Goal: Book appointment/travel/reservation

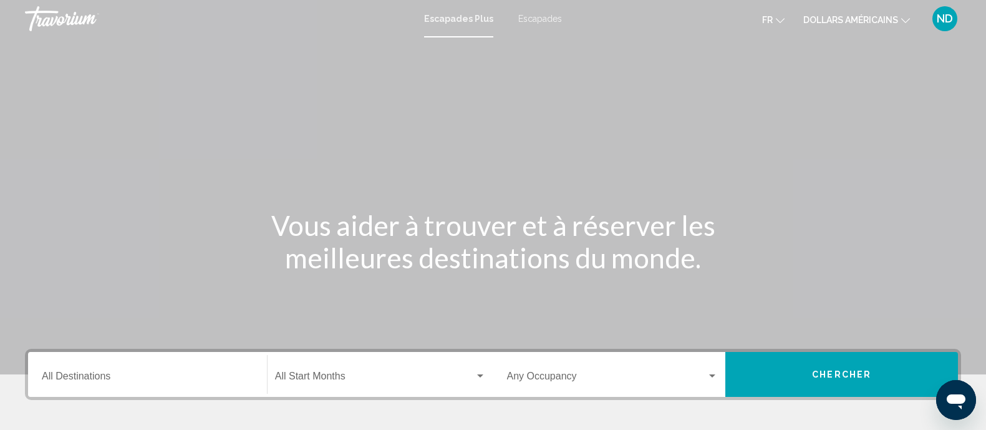
scroll to position [156, 0]
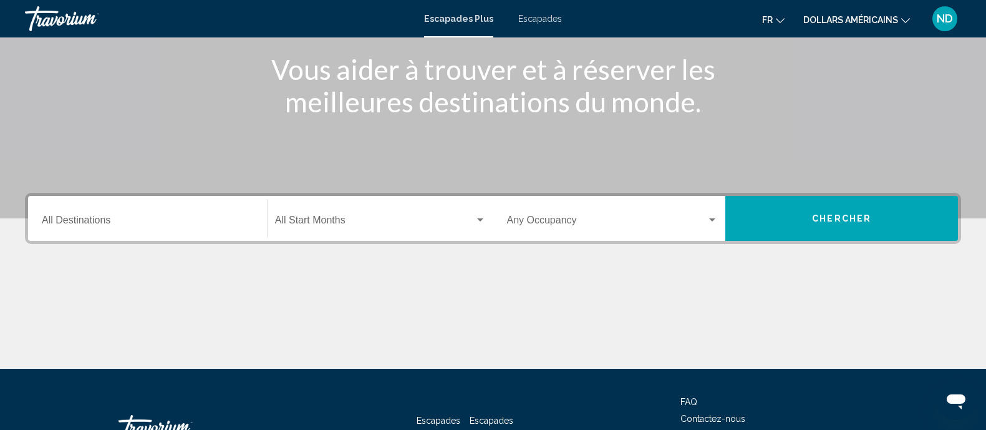
click at [234, 225] on input "Destination All Destinations" at bounding box center [147, 222] width 211 height 11
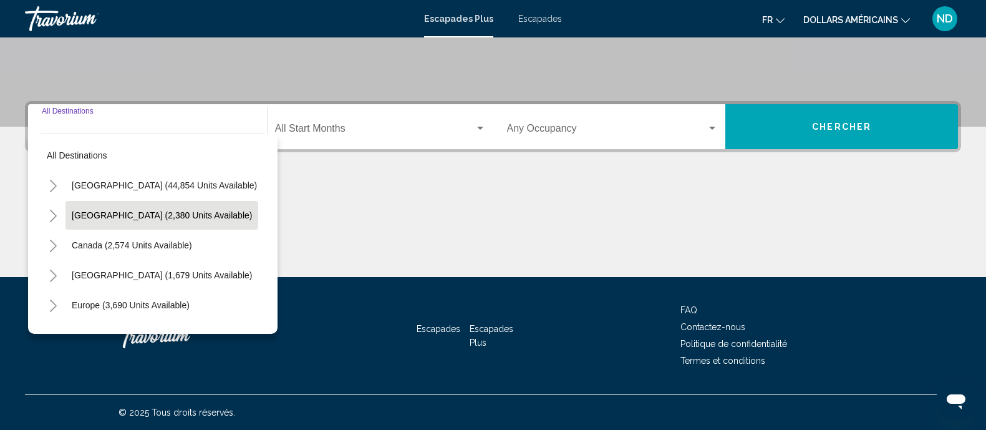
scroll to position [78, 0]
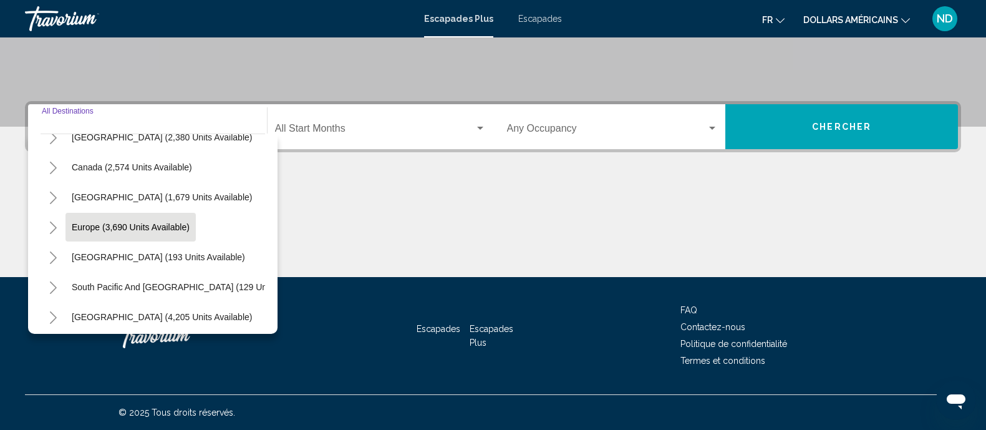
click at [141, 227] on span "Europe (3,690 units available)" at bounding box center [131, 227] width 118 height 10
type input "**********"
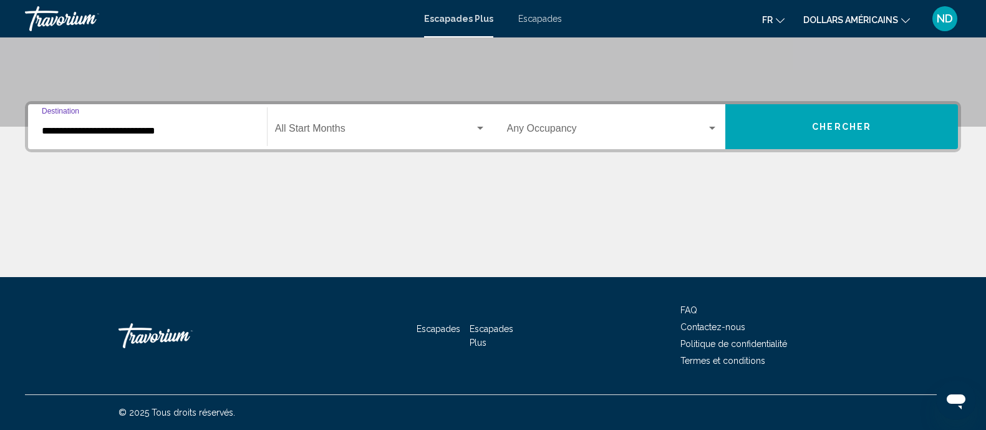
click at [313, 127] on span "Widget de recherche" at bounding box center [375, 130] width 200 height 11
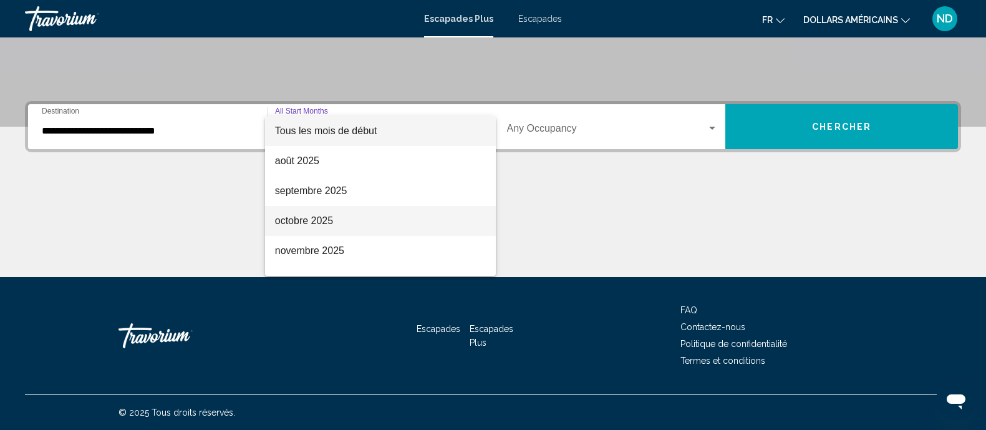
click at [300, 219] on font "octobre 2025" at bounding box center [304, 220] width 58 height 11
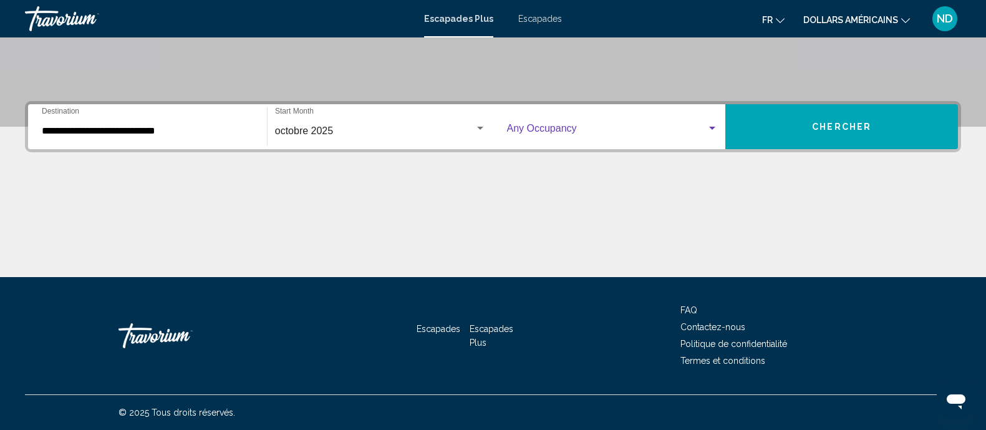
click at [546, 126] on span "Widget de recherche" at bounding box center [607, 130] width 200 height 11
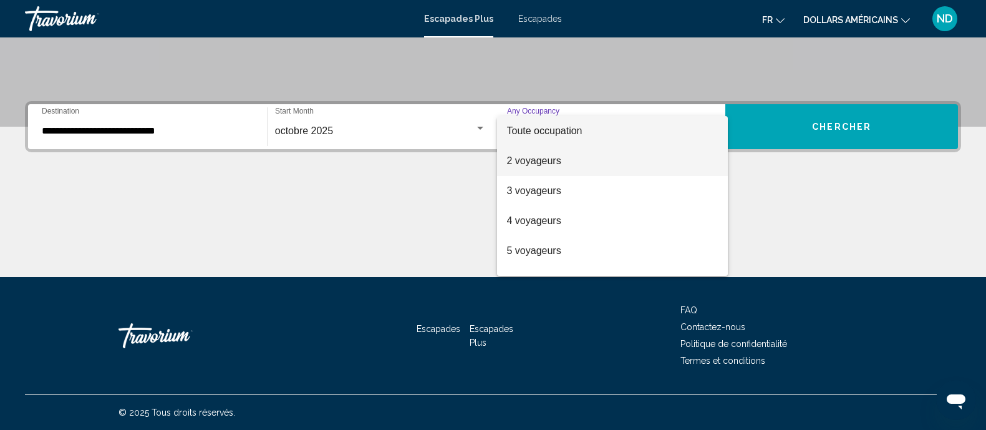
click at [538, 160] on font "2 voyageurs" at bounding box center [534, 160] width 54 height 11
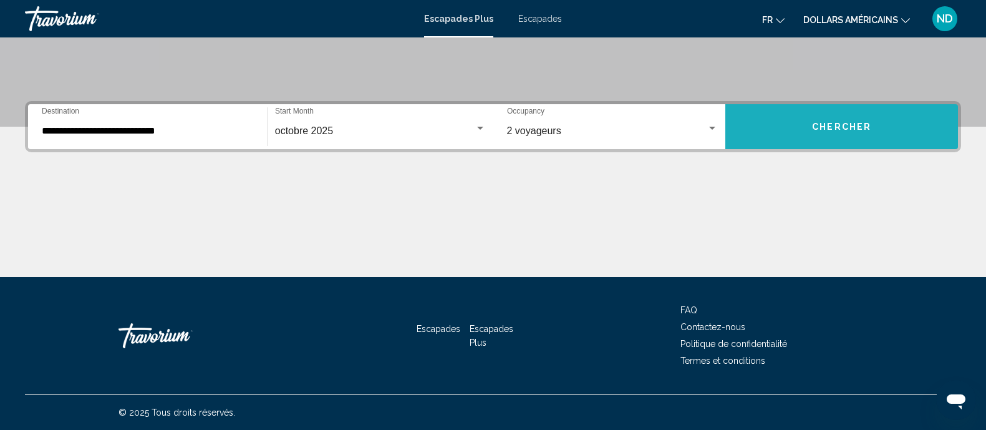
click at [792, 112] on button "Chercher" at bounding box center [841, 126] width 233 height 45
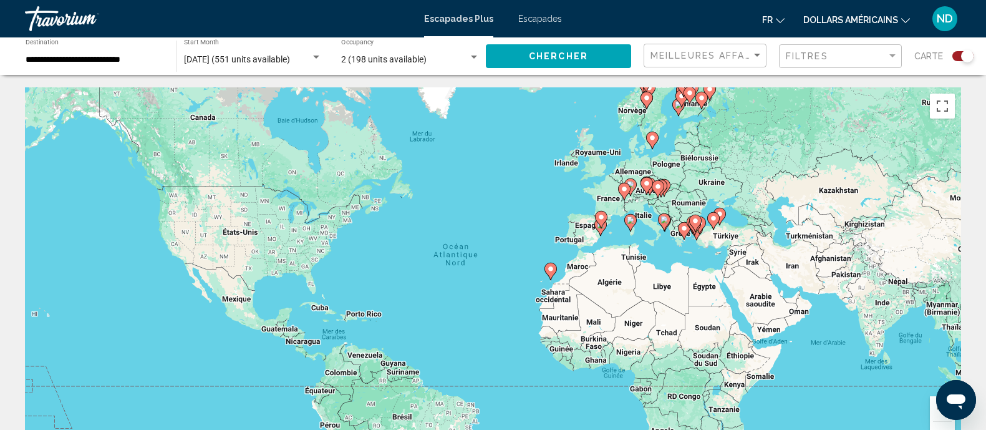
click at [549, 271] on image "Contenu principal" at bounding box center [550, 268] width 7 height 7
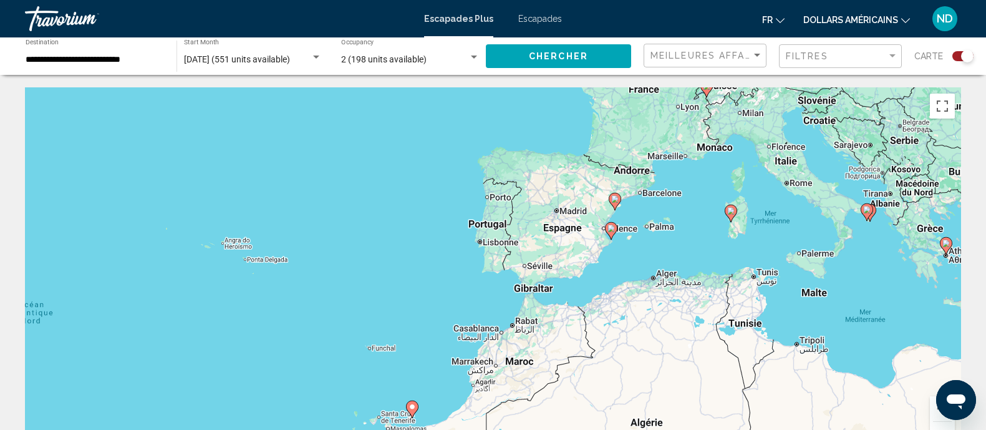
drag, startPoint x: 727, startPoint y: 206, endPoint x: 652, endPoint y: 321, distance: 137.3
click at [646, 354] on div "Pour activer le glissement avec le clavier, appuyez sur Alt+Entrée. Une fois ce…" at bounding box center [493, 274] width 936 height 374
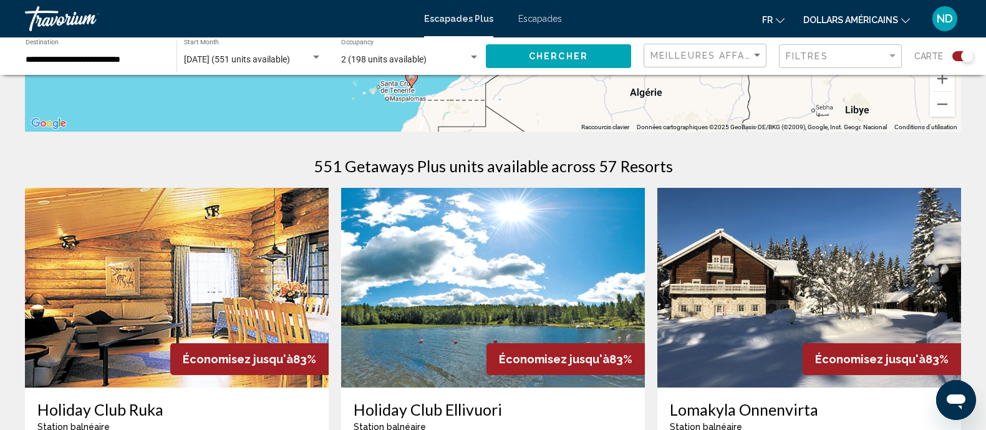
scroll to position [312, 0]
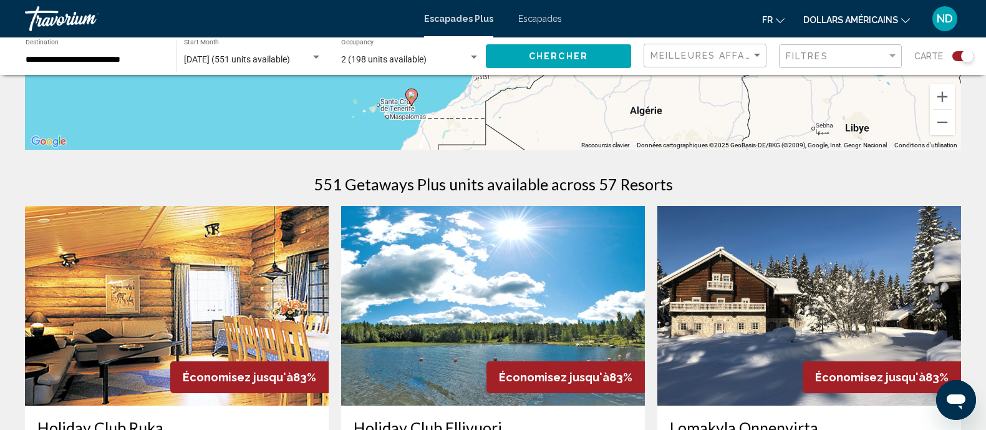
click at [515, 21] on li "Escapades" at bounding box center [534, 19] width 56 height 10
click at [526, 20] on font "Escapades" at bounding box center [540, 19] width 44 height 10
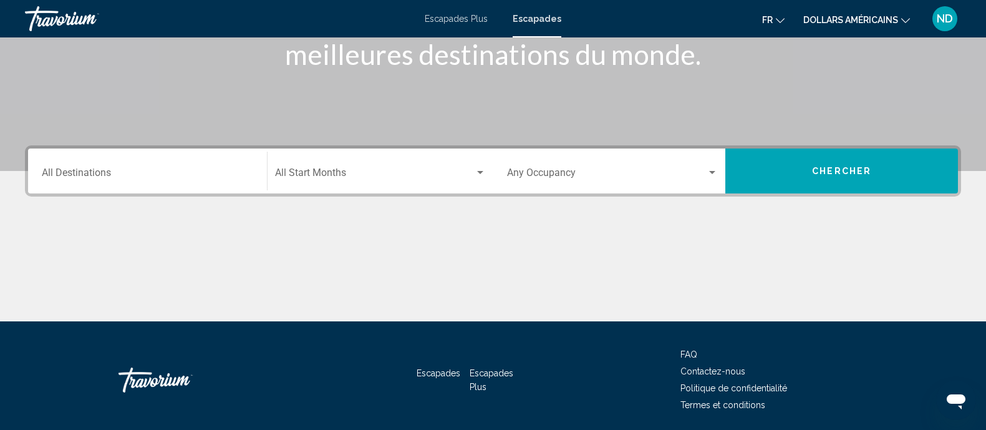
scroll to position [248, 0]
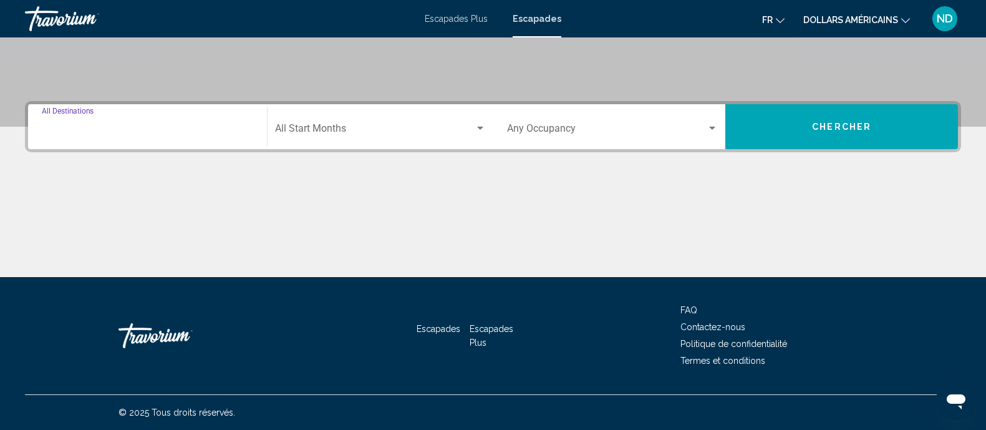
click at [203, 130] on input "Destination All Destinations" at bounding box center [147, 130] width 211 height 11
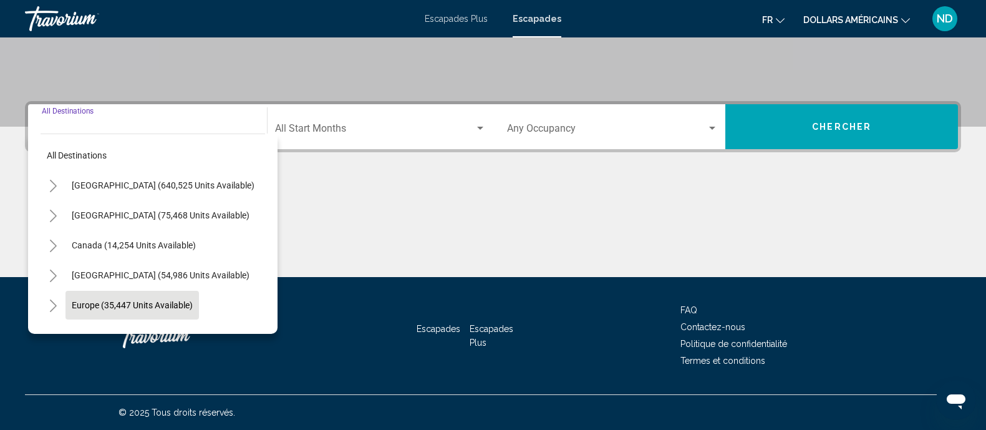
click at [134, 302] on span "Europe (35,447 units available)" at bounding box center [132, 305] width 121 height 10
type input "**********"
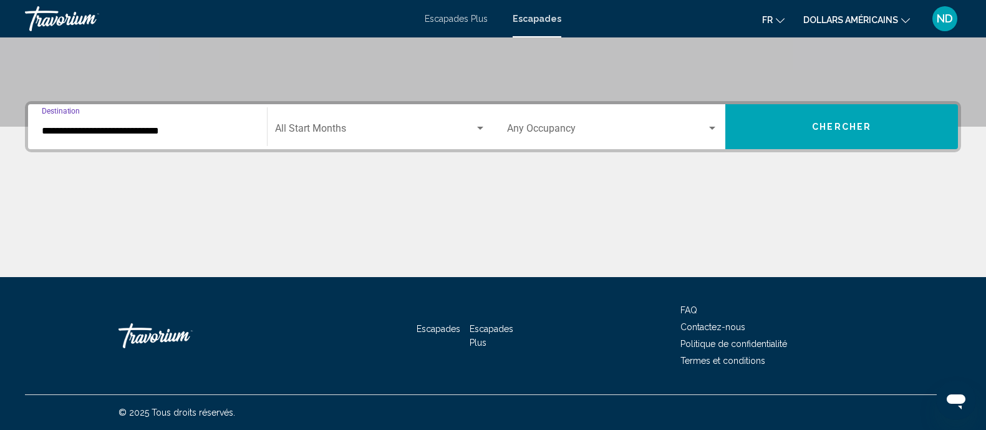
click at [323, 128] on span "Search widget" at bounding box center [375, 130] width 200 height 11
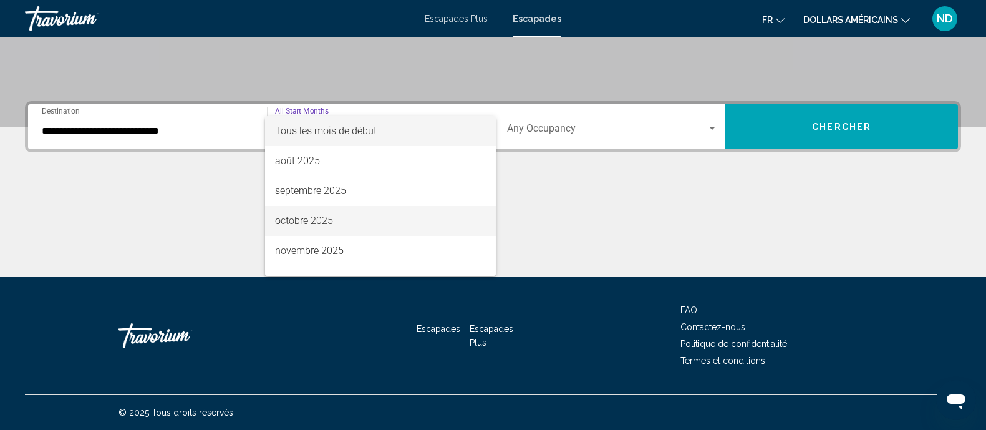
click at [322, 215] on font "octobre 2025" at bounding box center [304, 221] width 58 height 12
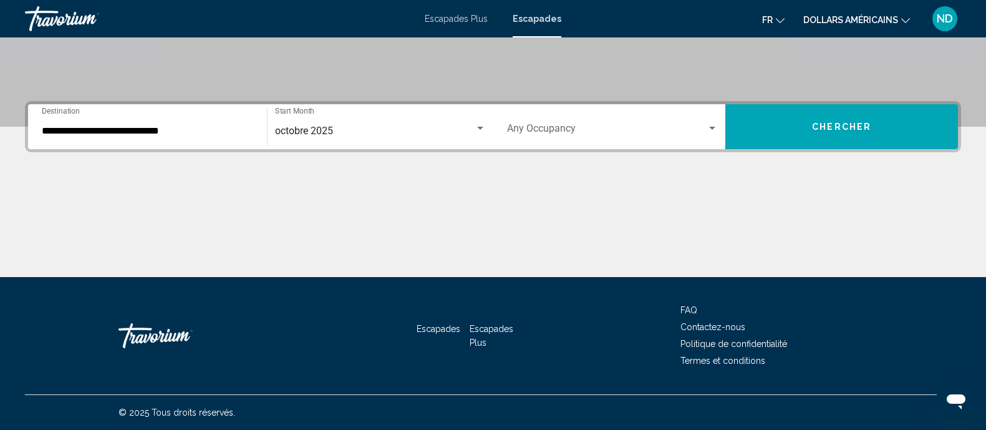
click at [525, 118] on div "Occupancy Any Occupancy" at bounding box center [612, 126] width 211 height 39
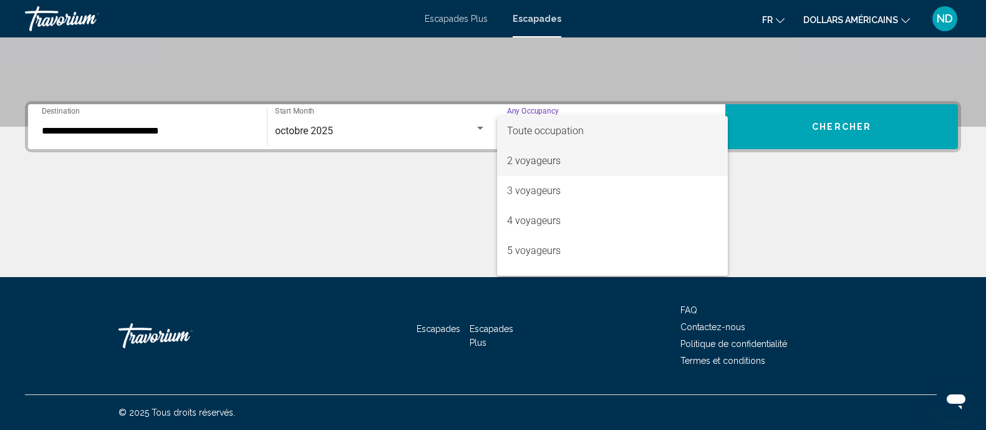
drag, startPoint x: 535, startPoint y: 172, endPoint x: 560, endPoint y: 168, distance: 25.2
click at [536, 172] on span "2 voyageurs" at bounding box center [612, 161] width 211 height 30
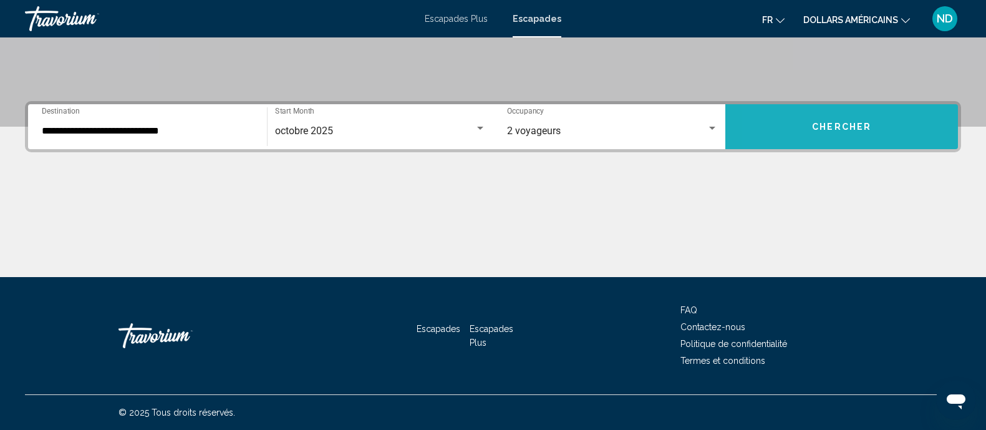
click at [771, 127] on button "Chercher" at bounding box center [841, 126] width 233 height 45
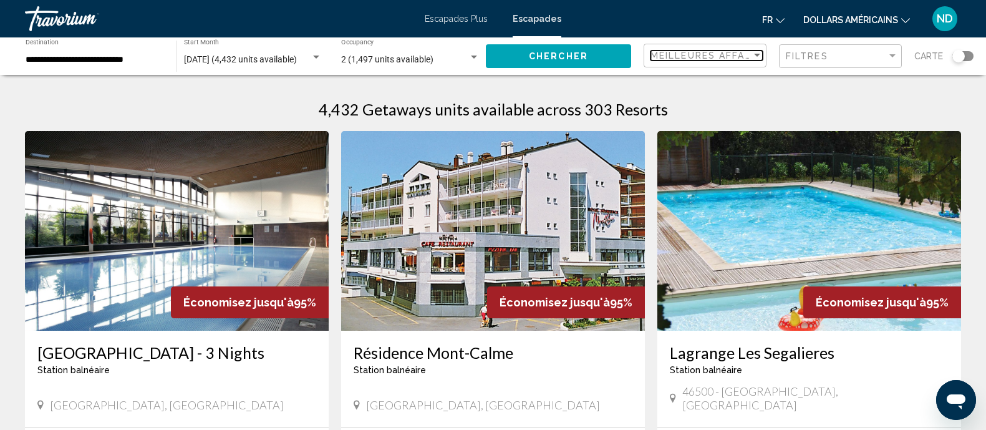
click at [744, 52] on span "Meilleures affaires" at bounding box center [710, 56] width 118 height 10
click at [687, 77] on font "Prix le plus bas" at bounding box center [679, 82] width 57 height 10
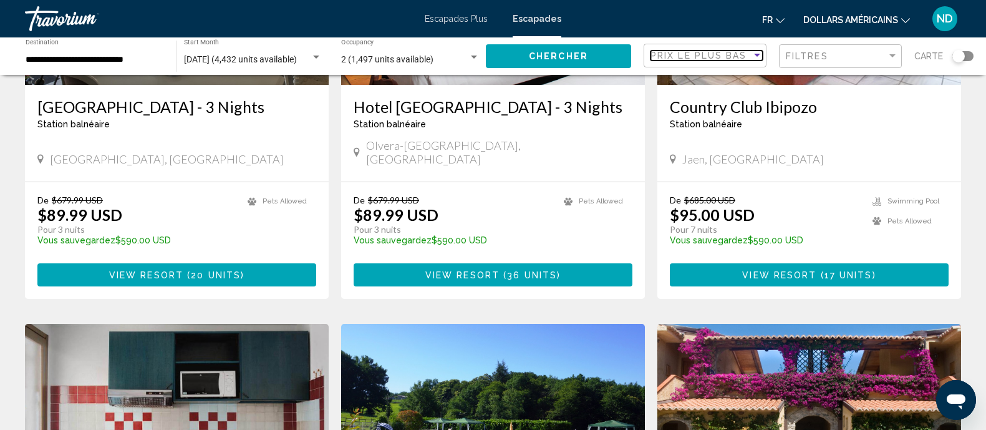
scroll to position [1013, 0]
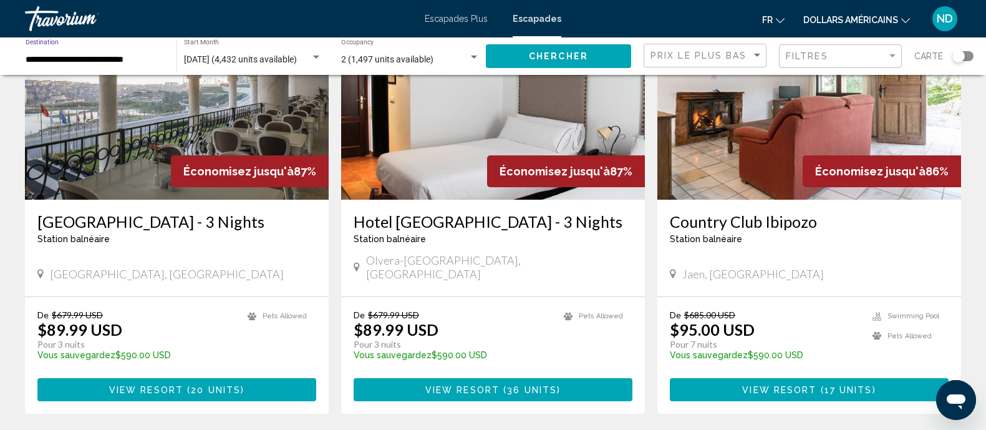
click at [91, 62] on input "**********" at bounding box center [95, 60] width 138 height 10
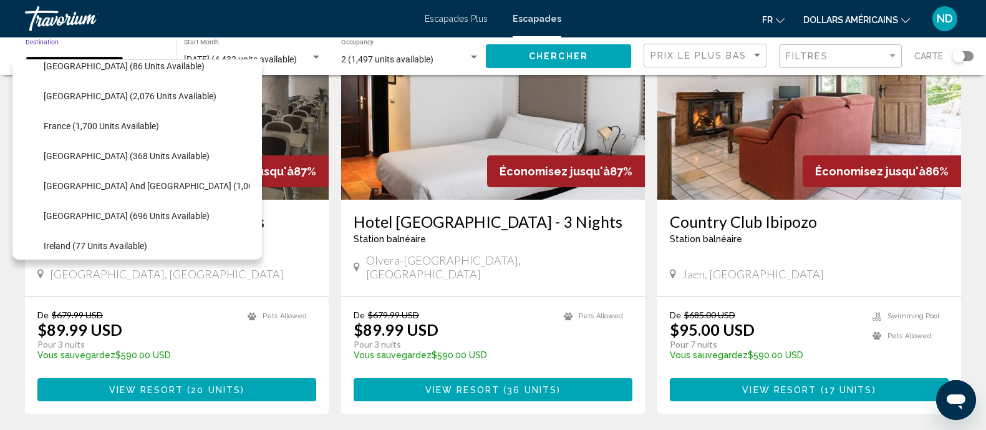
scroll to position [158, 0]
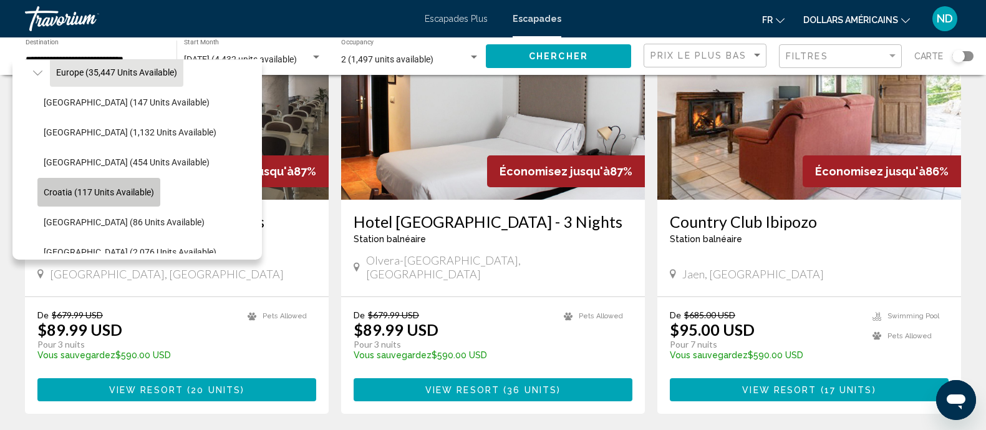
click at [70, 187] on span "Croatia (117 units available)" at bounding box center [99, 192] width 110 height 10
type input "**********"
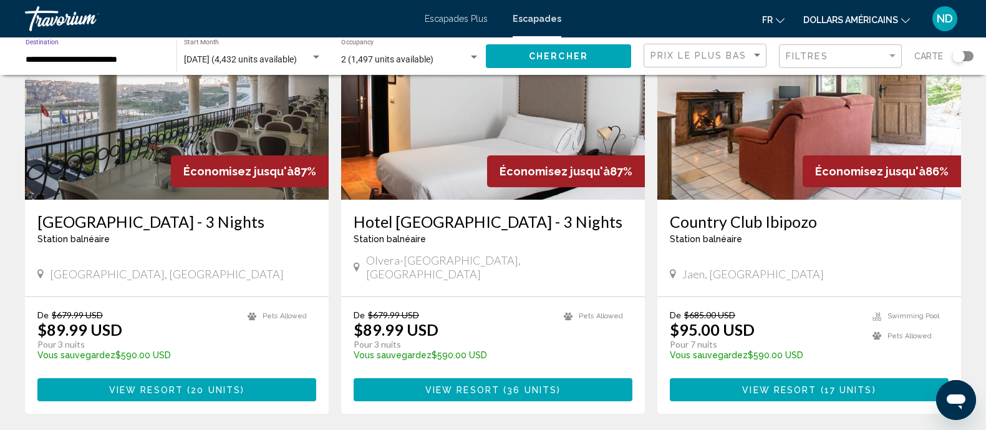
click at [533, 49] on button "Chercher" at bounding box center [558, 55] width 145 height 23
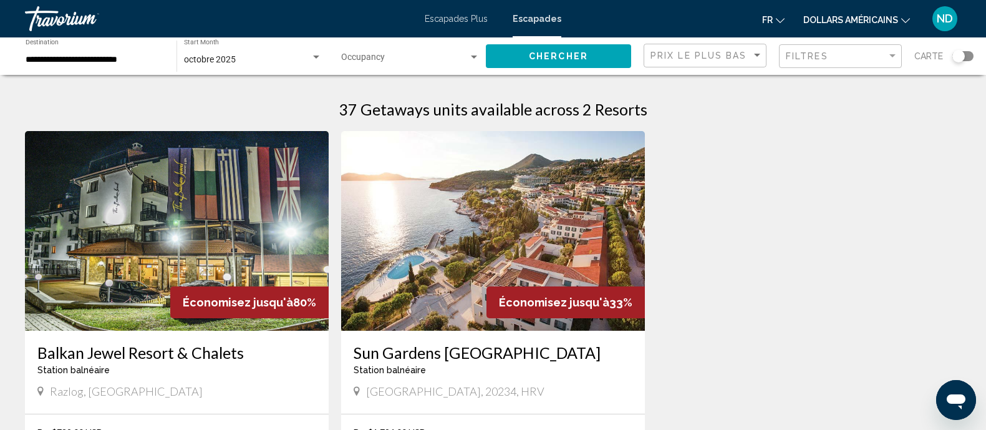
click at [186, 194] on img "Contenu principal" at bounding box center [177, 231] width 304 height 200
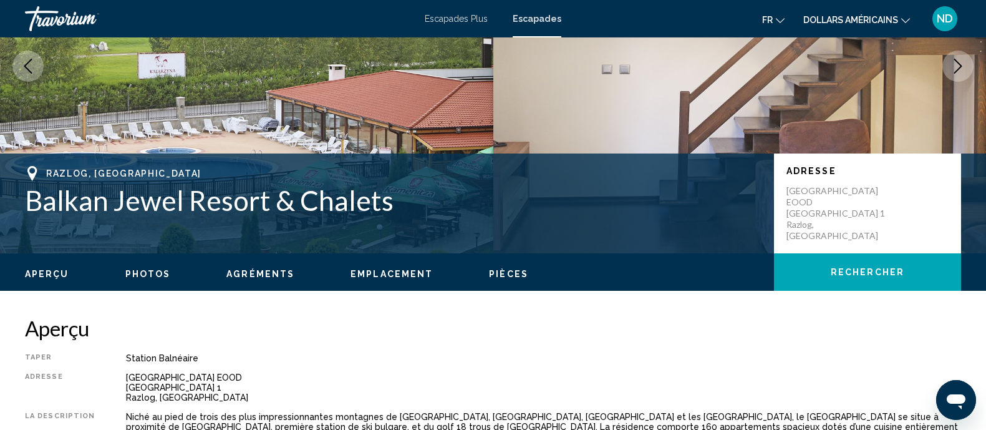
scroll to position [166, 0]
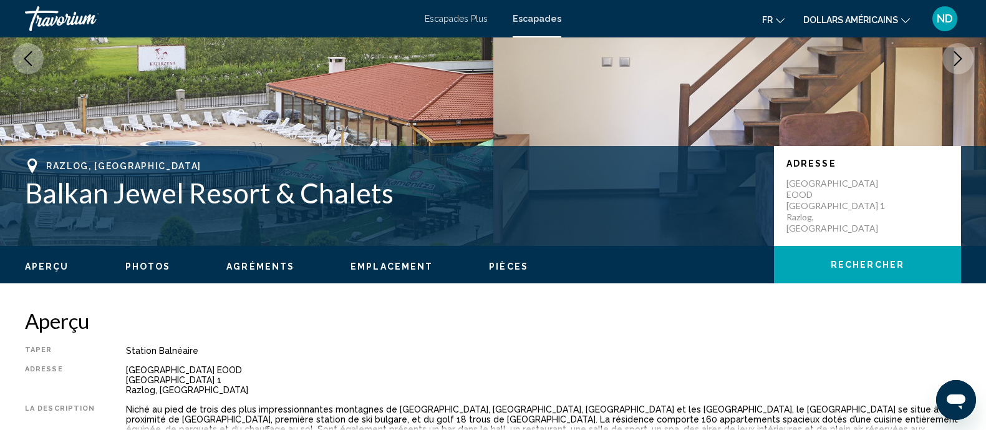
click at [957, 57] on icon "Next image" at bounding box center [958, 58] width 15 height 15
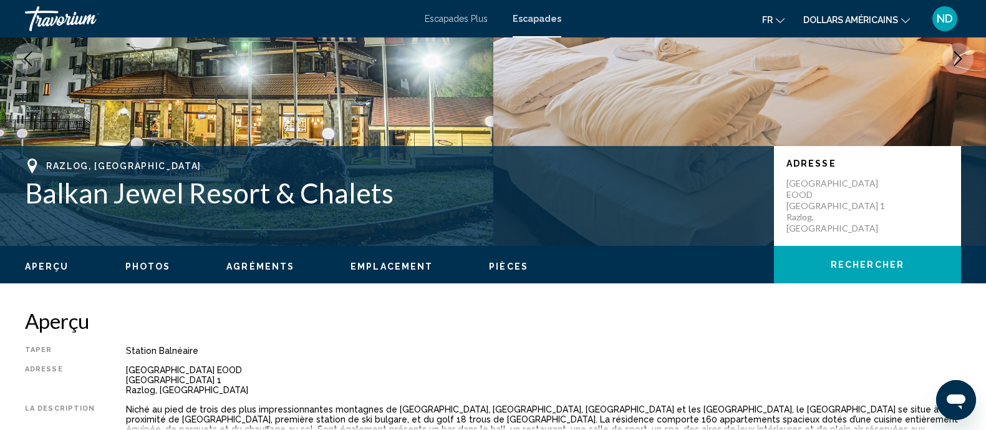
click at [957, 57] on icon "Next image" at bounding box center [958, 58] width 15 height 15
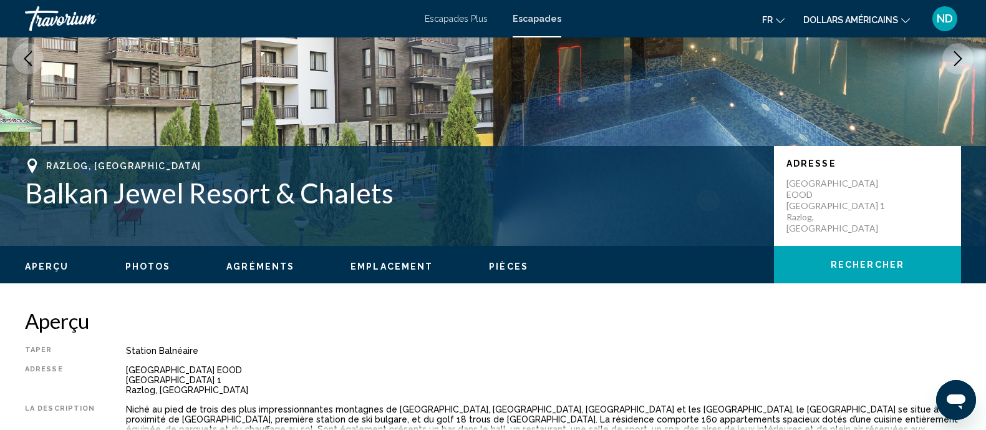
click at [957, 57] on icon "Next image" at bounding box center [958, 58] width 15 height 15
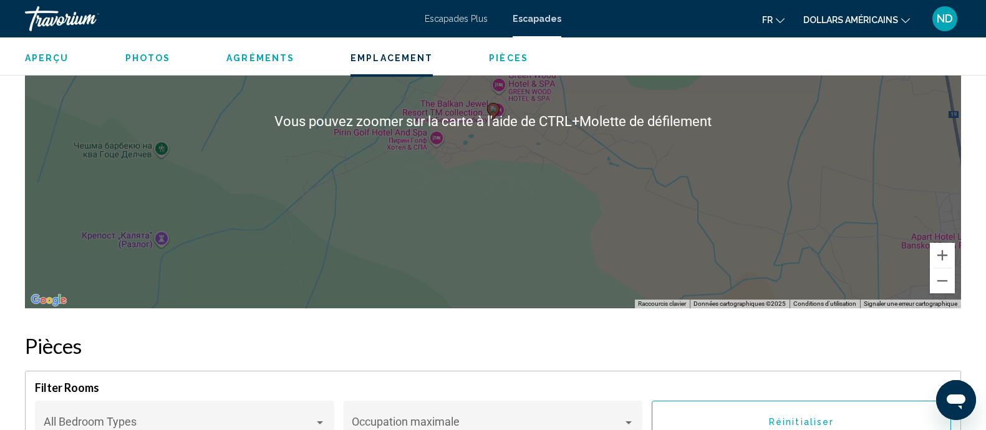
scroll to position [1569, 0]
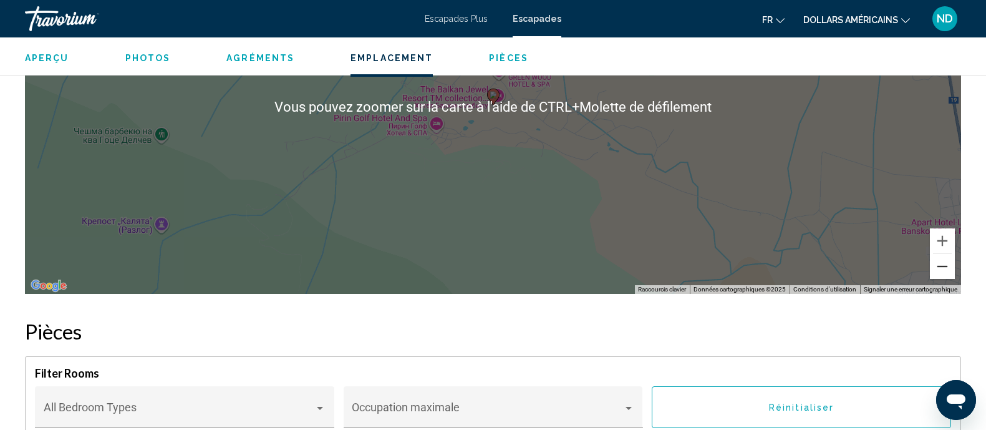
click at [941, 263] on button "Zoom arrière" at bounding box center [942, 266] width 25 height 25
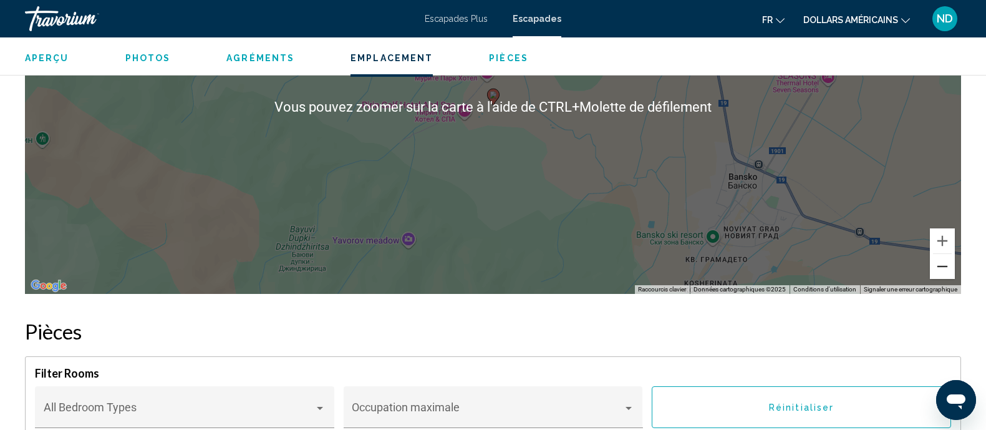
click at [941, 263] on button "Zoom arrière" at bounding box center [942, 266] width 25 height 25
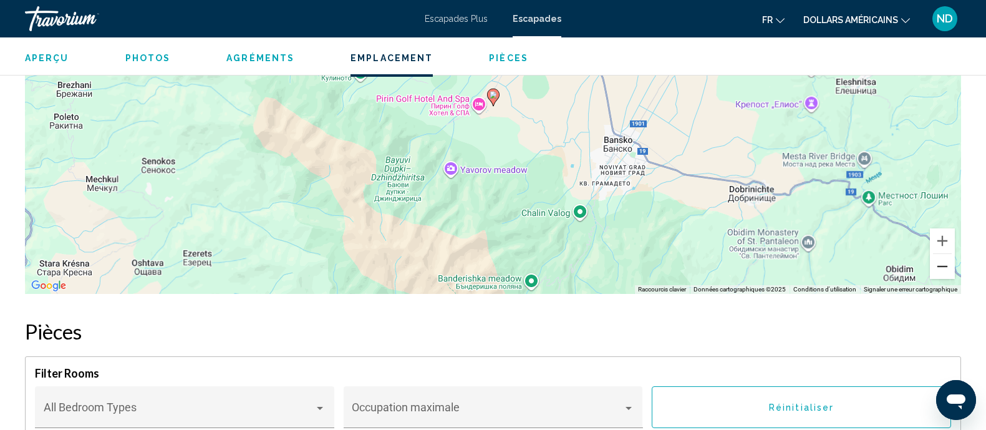
click at [941, 263] on button "Zoom arrière" at bounding box center [942, 266] width 25 height 25
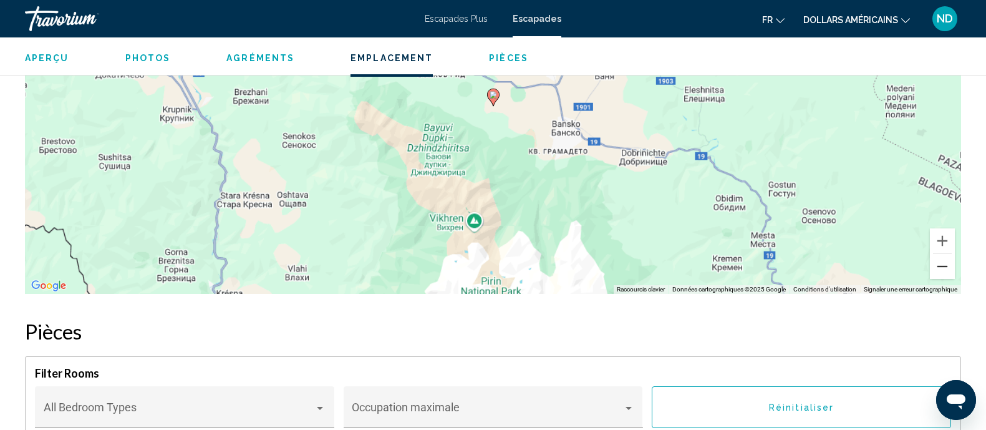
click at [941, 263] on button "Zoom arrière" at bounding box center [942, 266] width 25 height 25
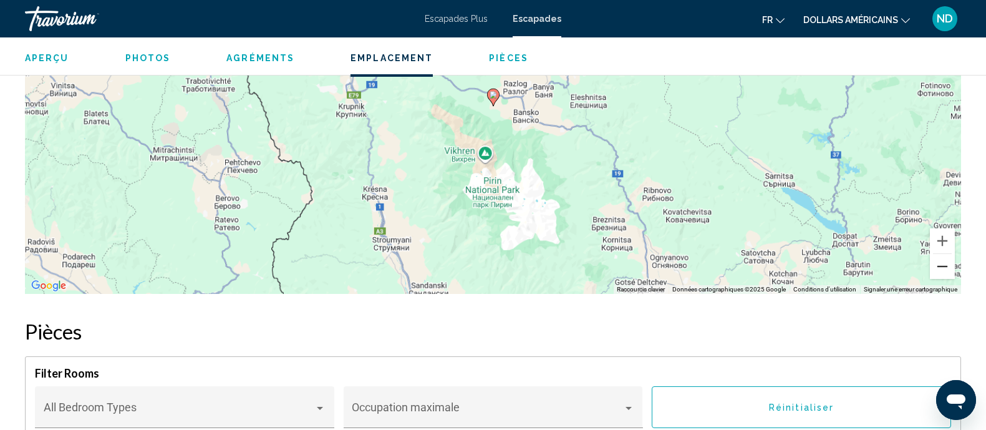
click at [941, 263] on button "Zoom arrière" at bounding box center [942, 266] width 25 height 25
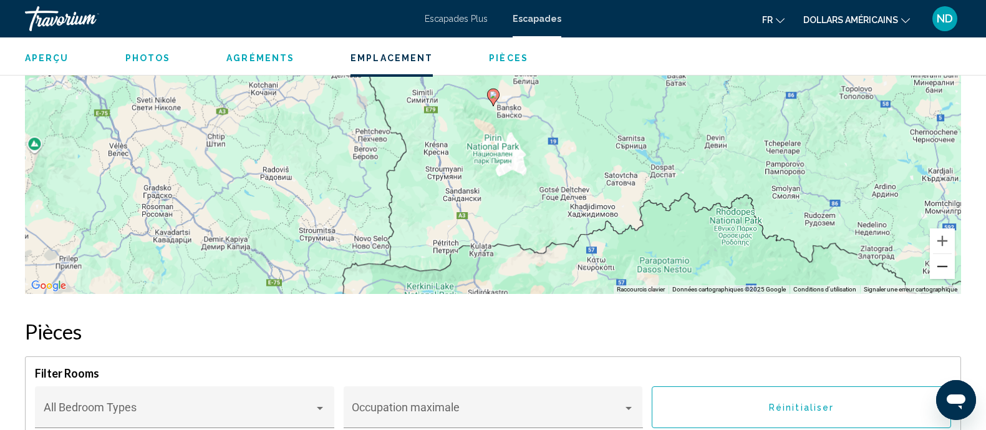
click at [941, 263] on button "Zoom arrière" at bounding box center [942, 266] width 25 height 25
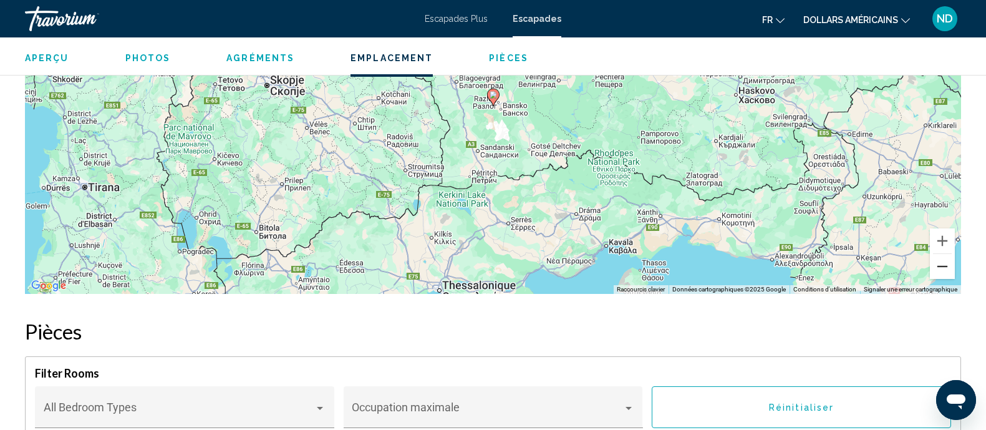
click at [941, 263] on button "Zoom arrière" at bounding box center [942, 266] width 25 height 25
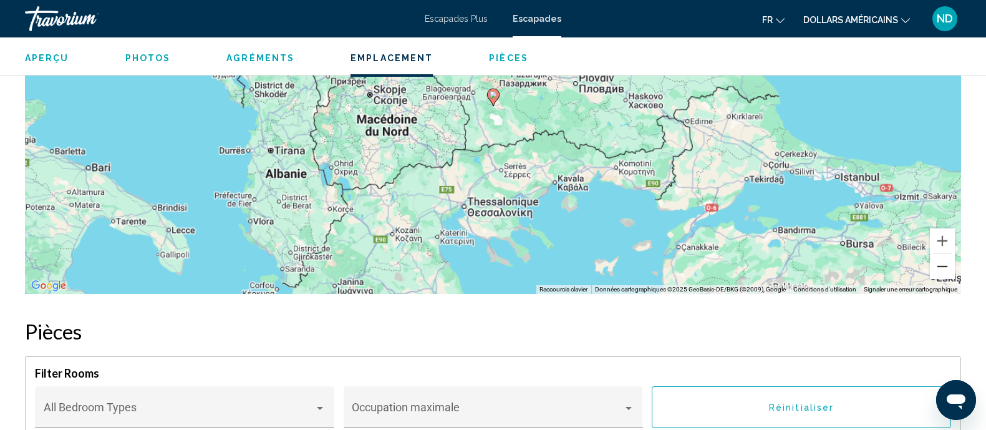
click at [941, 263] on button "Zoom arrière" at bounding box center [942, 266] width 25 height 25
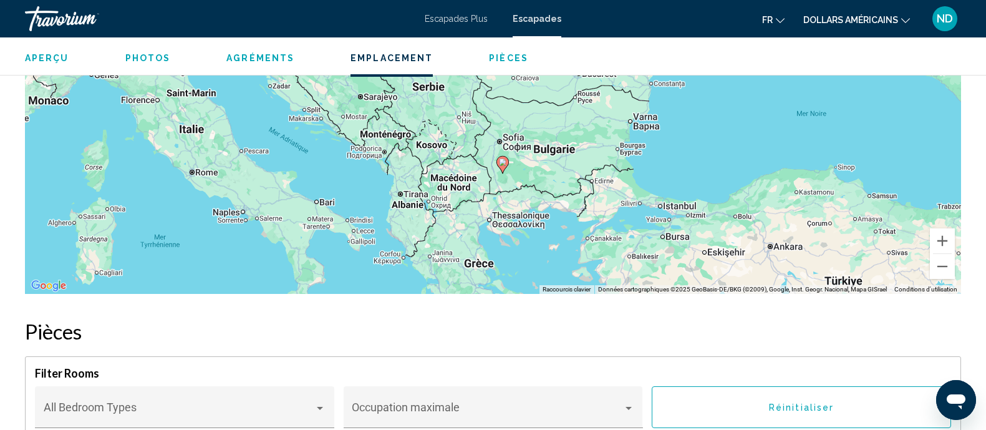
drag, startPoint x: 602, startPoint y: 194, endPoint x: 611, endPoint y: 265, distance: 71.6
click at [611, 265] on div "Pour activer le glissement avec le clavier, appuyez sur Alt+Entrée. Une fois ce…" at bounding box center [493, 107] width 936 height 374
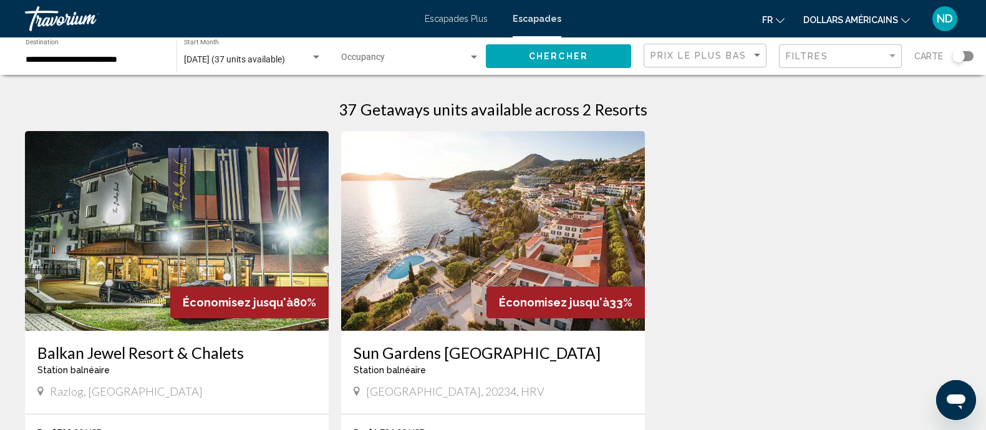
click at [946, 12] on font "ND" at bounding box center [945, 18] width 16 height 13
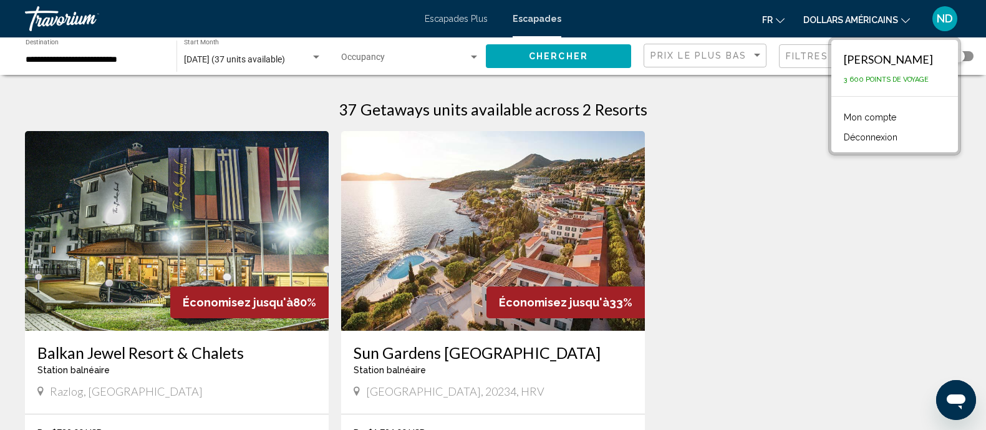
click at [879, 138] on font "Déconnexion" at bounding box center [871, 137] width 54 height 10
